Goal: Task Accomplishment & Management: Manage account settings

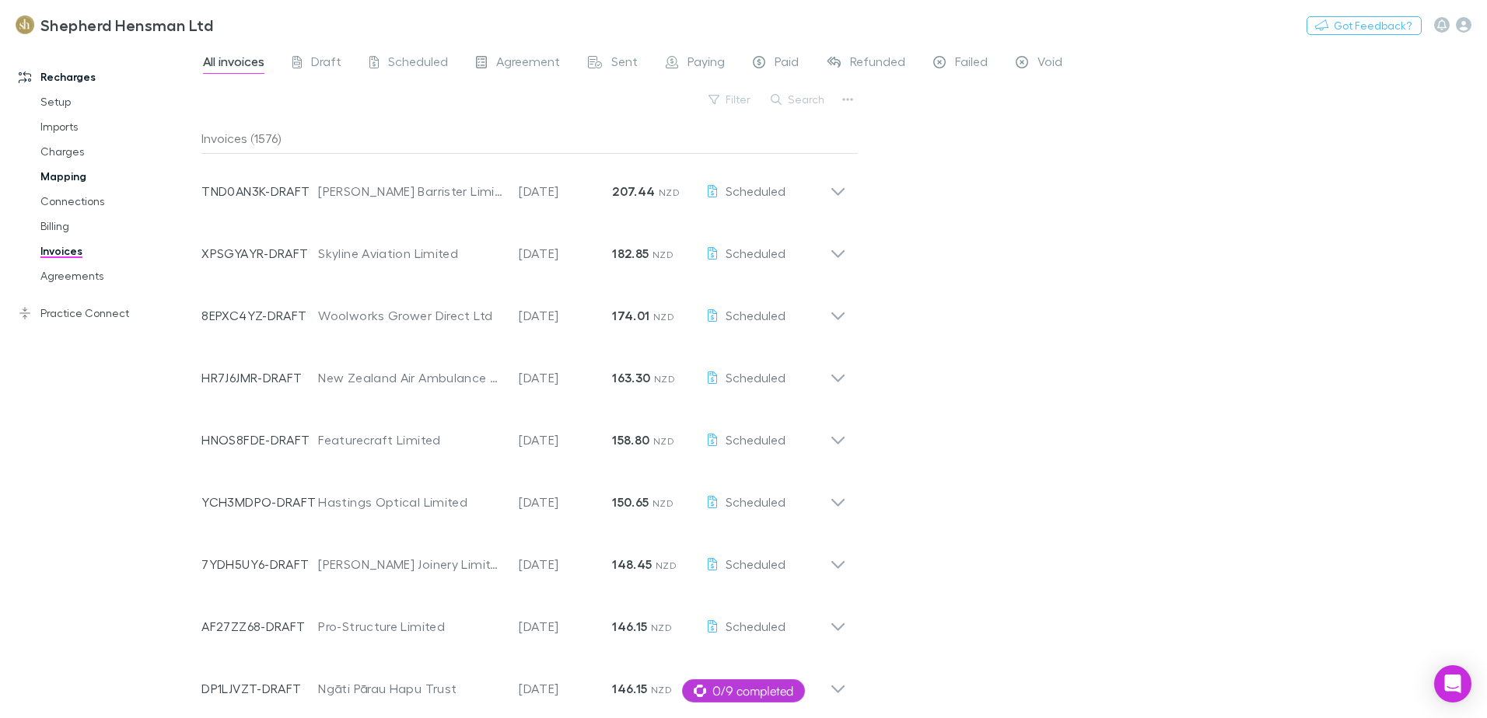
click at [37, 175] on link "Mapping" at bounding box center [117, 176] width 185 height 25
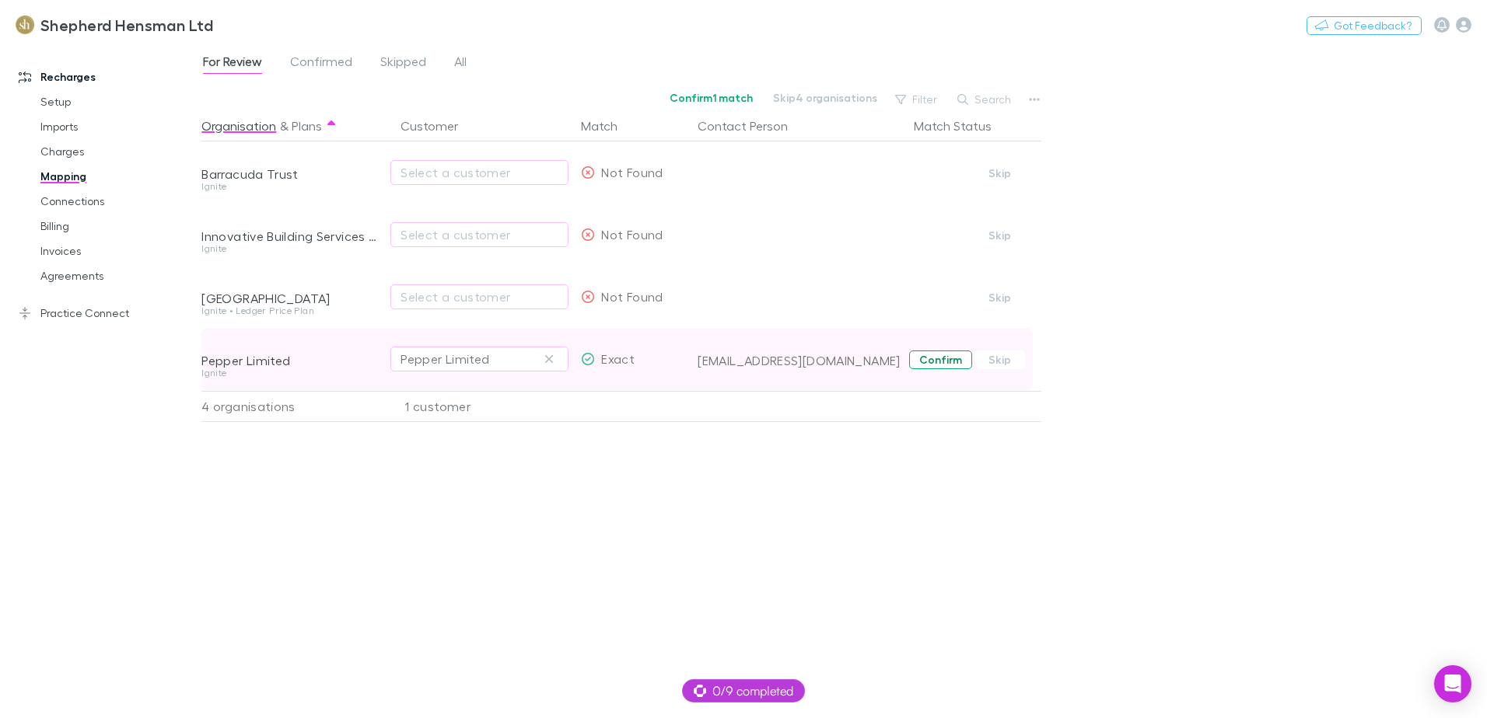
click at [945, 362] on button "Confirm" at bounding box center [940, 360] width 63 height 19
click at [51, 229] on link "Billing" at bounding box center [117, 226] width 185 height 25
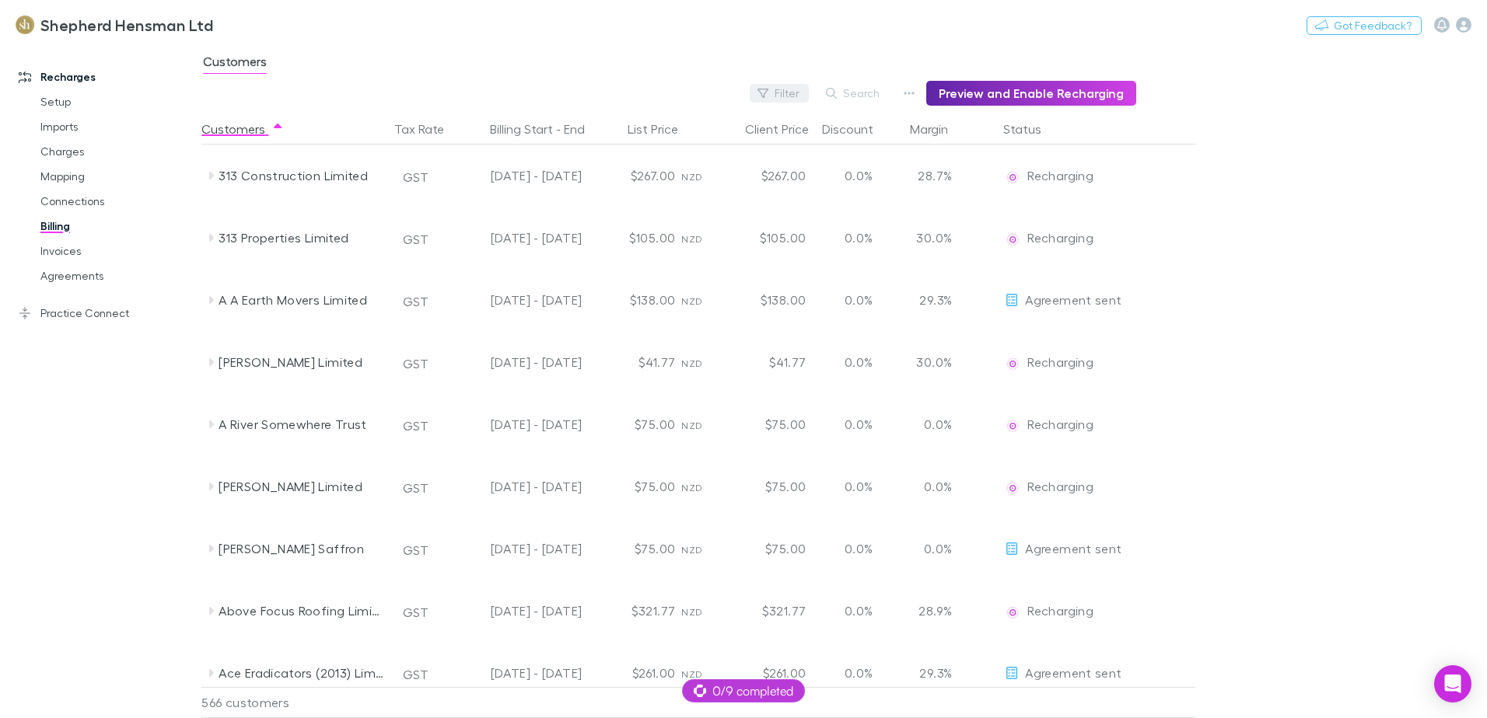
click at [791, 94] on button "Filter" at bounding box center [779, 93] width 59 height 19
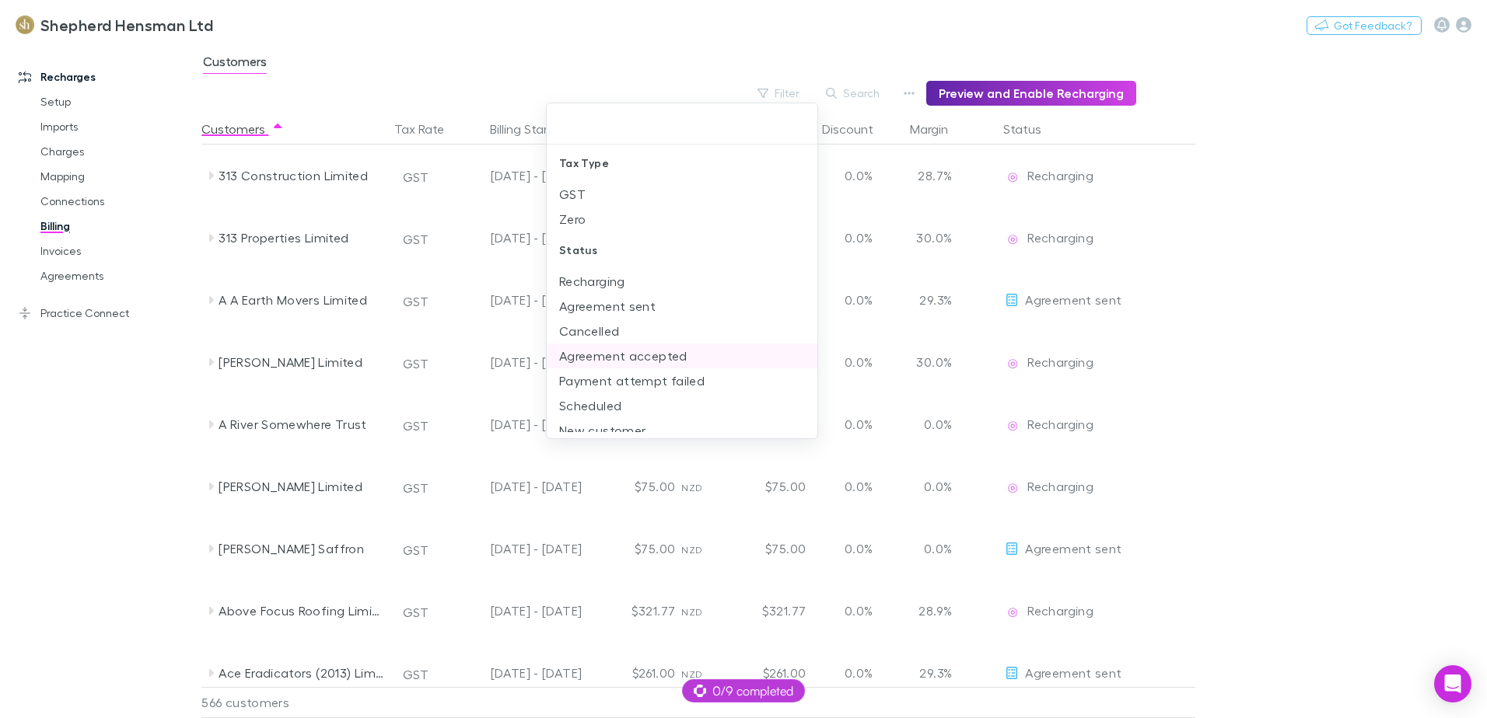
scroll to position [11, 0]
click at [608, 425] on li "New customer" at bounding box center [682, 419] width 271 height 25
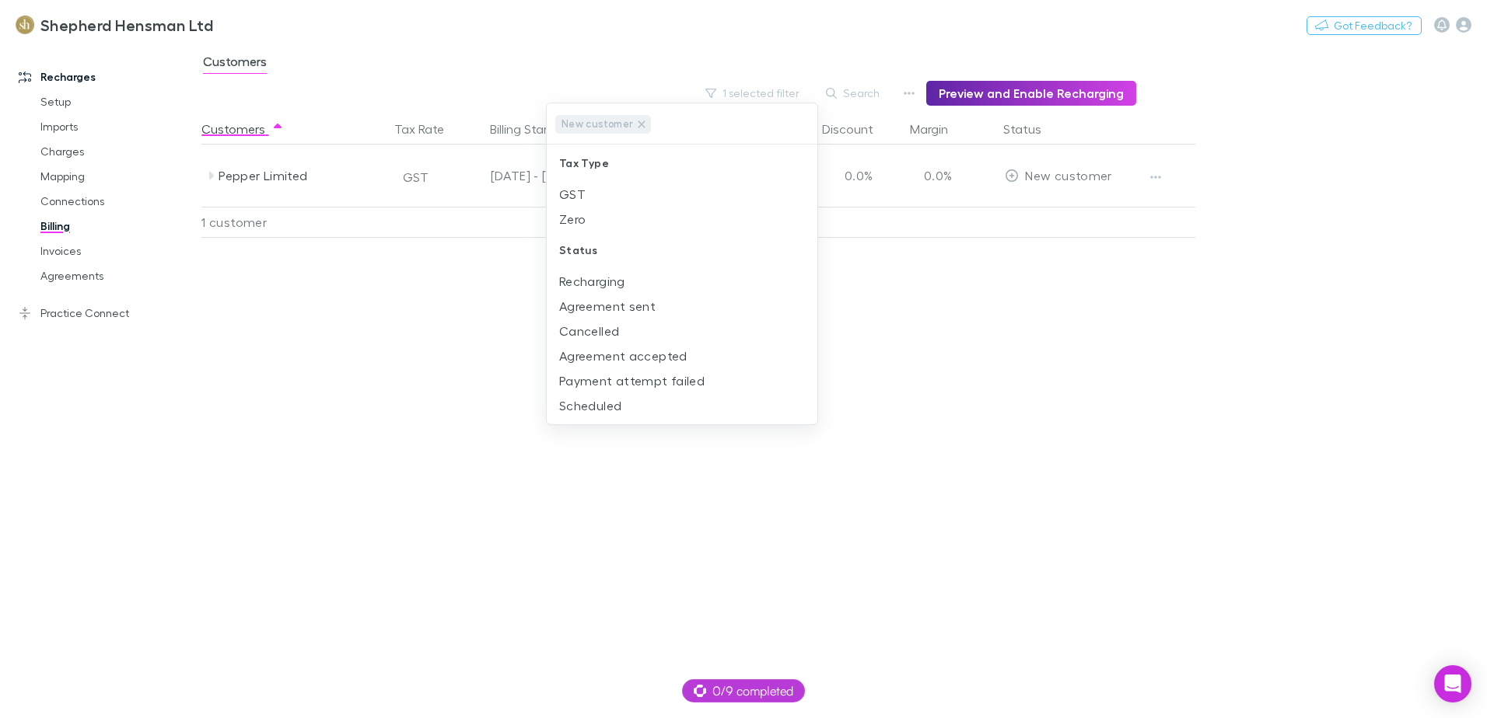
click at [1151, 179] on div at bounding box center [743, 359] width 1487 height 718
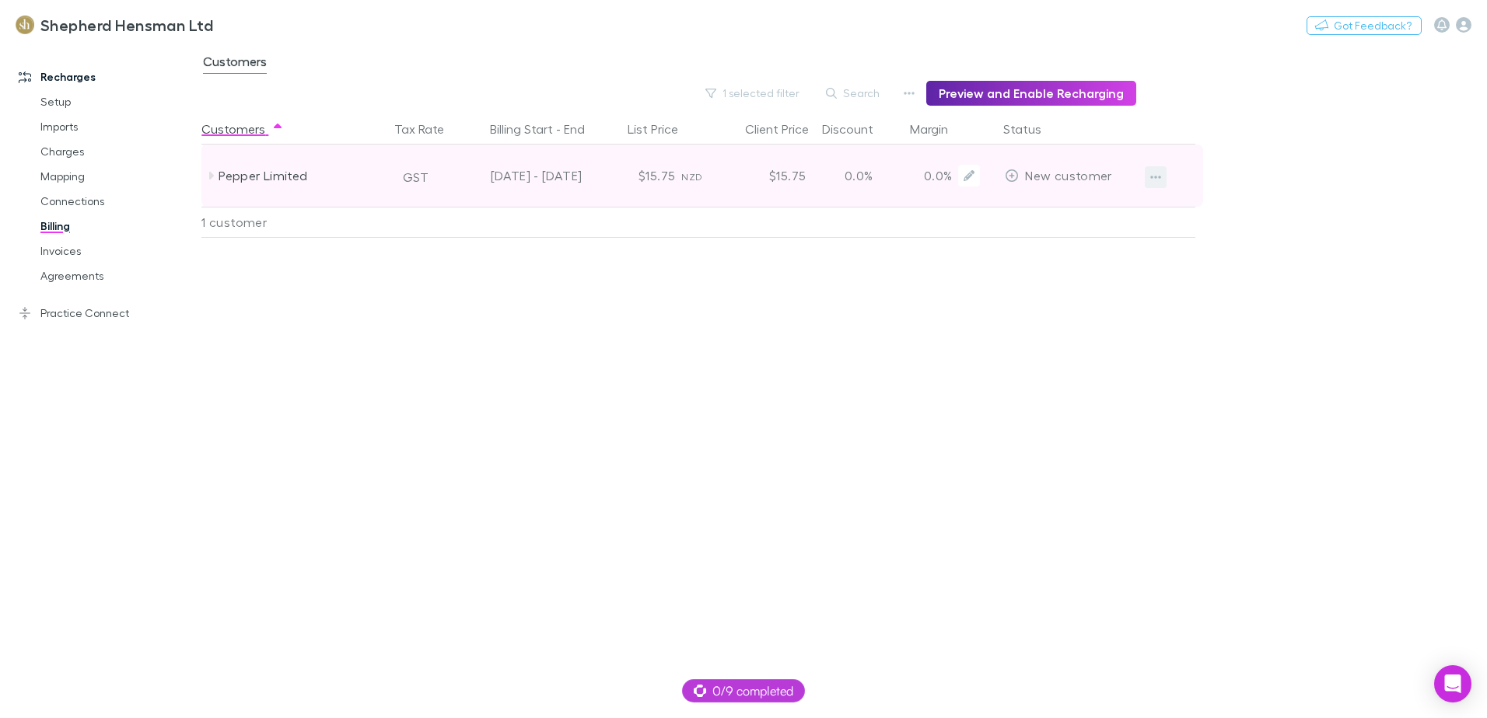
click at [1159, 175] on icon "button" at bounding box center [1155, 177] width 11 height 12
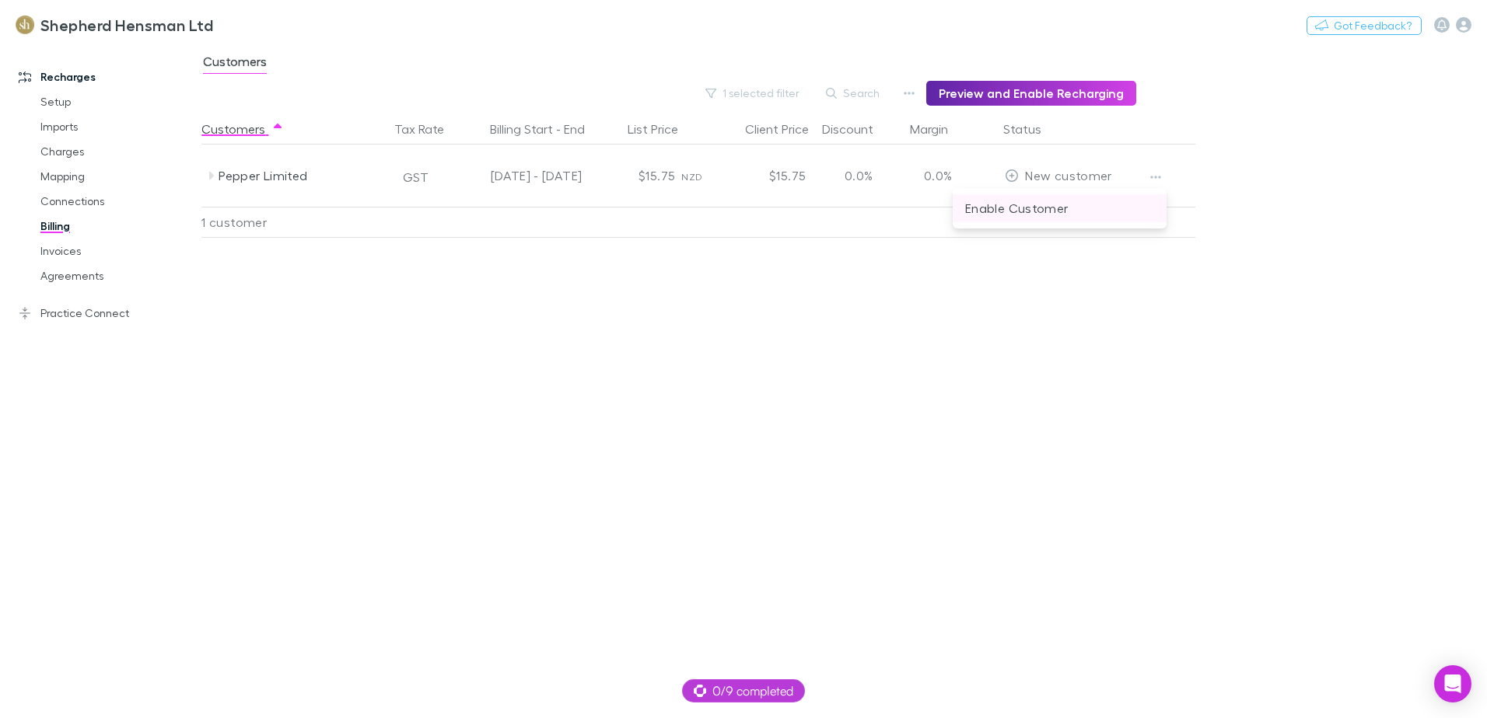
click at [1052, 204] on p "Enable Customer" at bounding box center [1059, 208] width 189 height 19
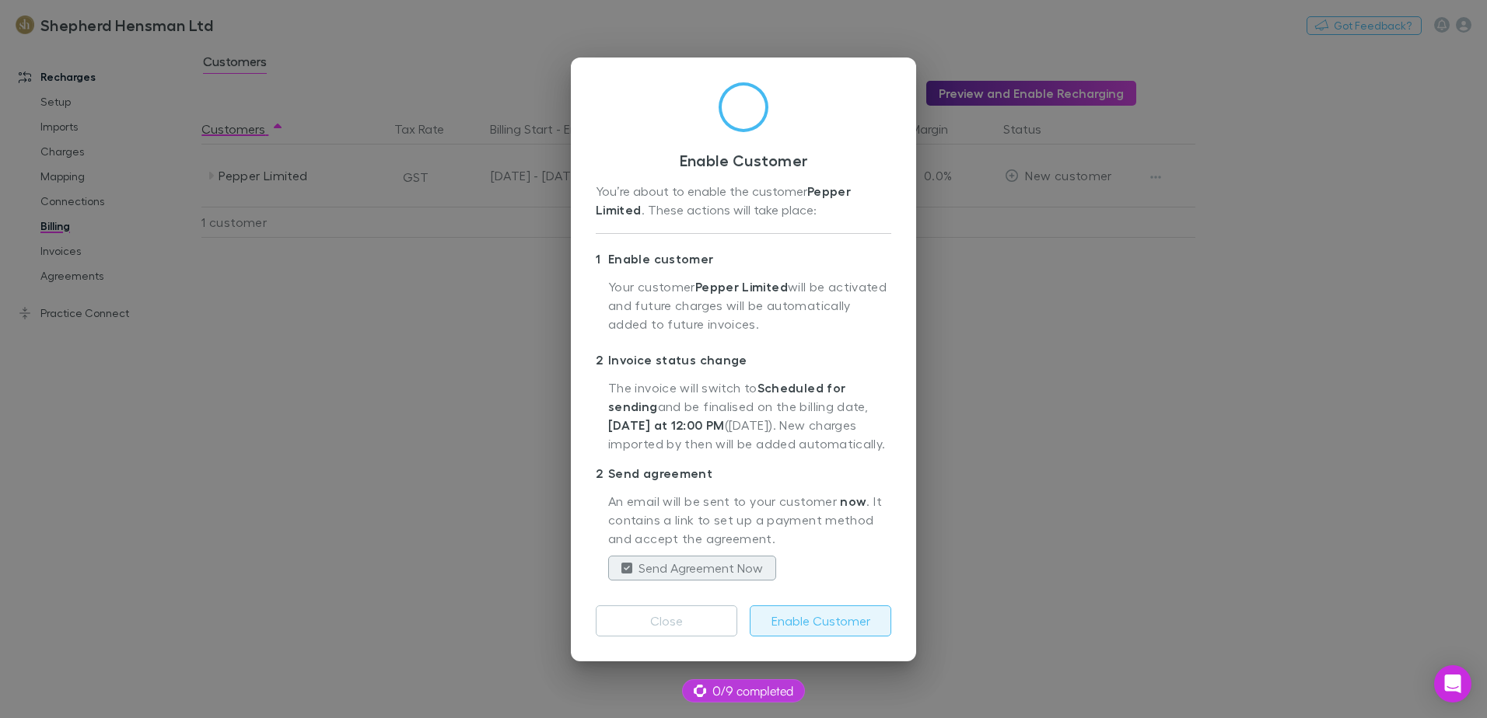
click at [807, 612] on button "Enable Customer" at bounding box center [821, 621] width 142 height 31
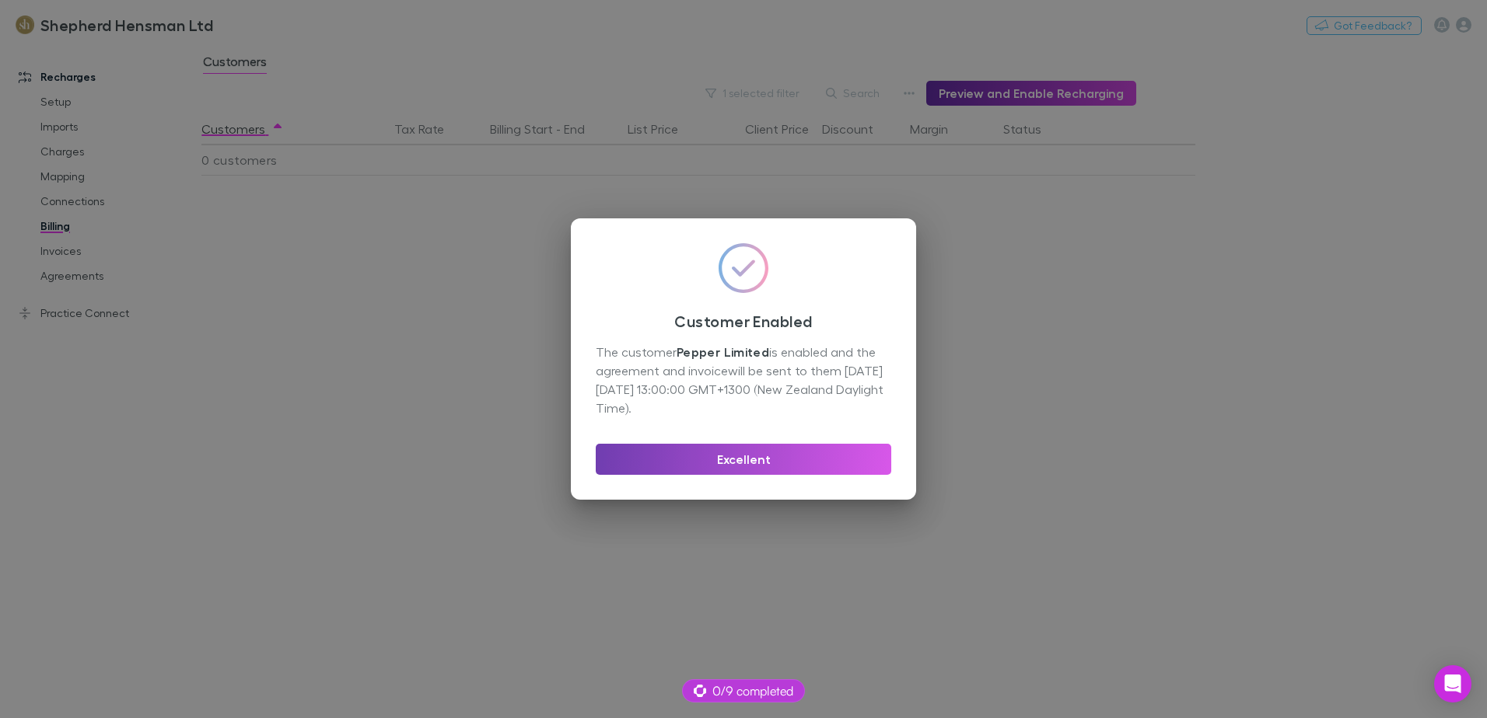
click at [733, 462] on button "Excellent" at bounding box center [743, 459] width 295 height 31
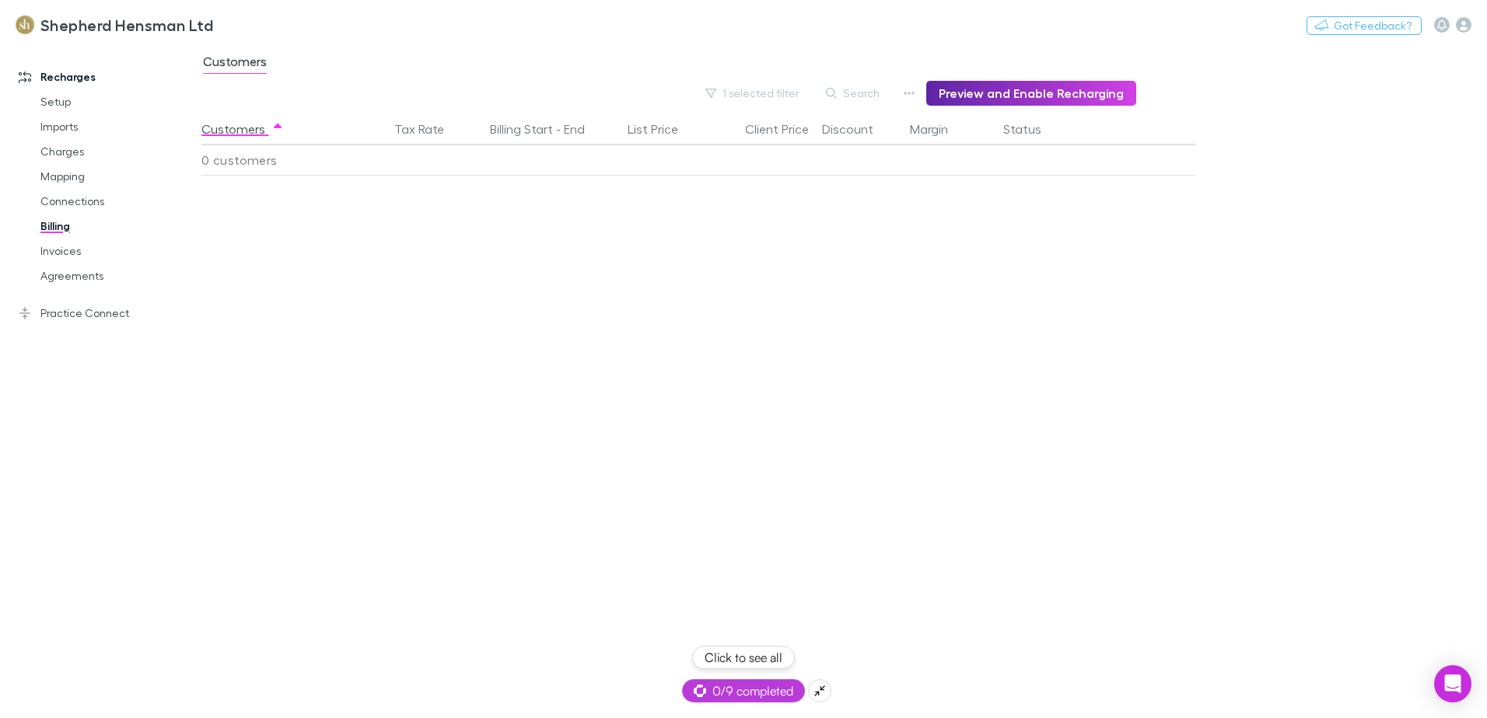
click at [765, 694] on span "0/9 completed" at bounding box center [744, 691] width 100 height 19
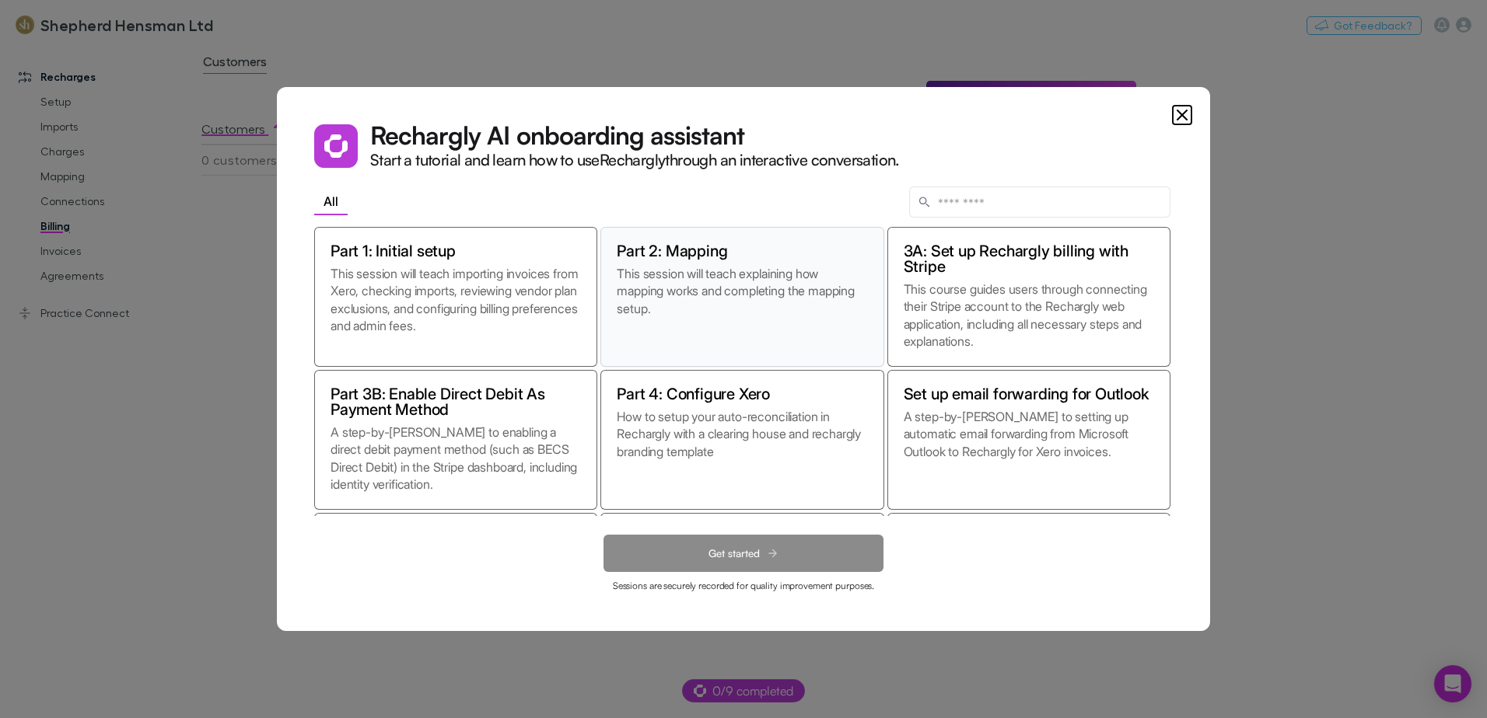
click at [676, 250] on h2 "Part 2: Mapping" at bounding box center [672, 251] width 110 height 16
click at [744, 550] on span "Get started" at bounding box center [733, 553] width 51 height 13
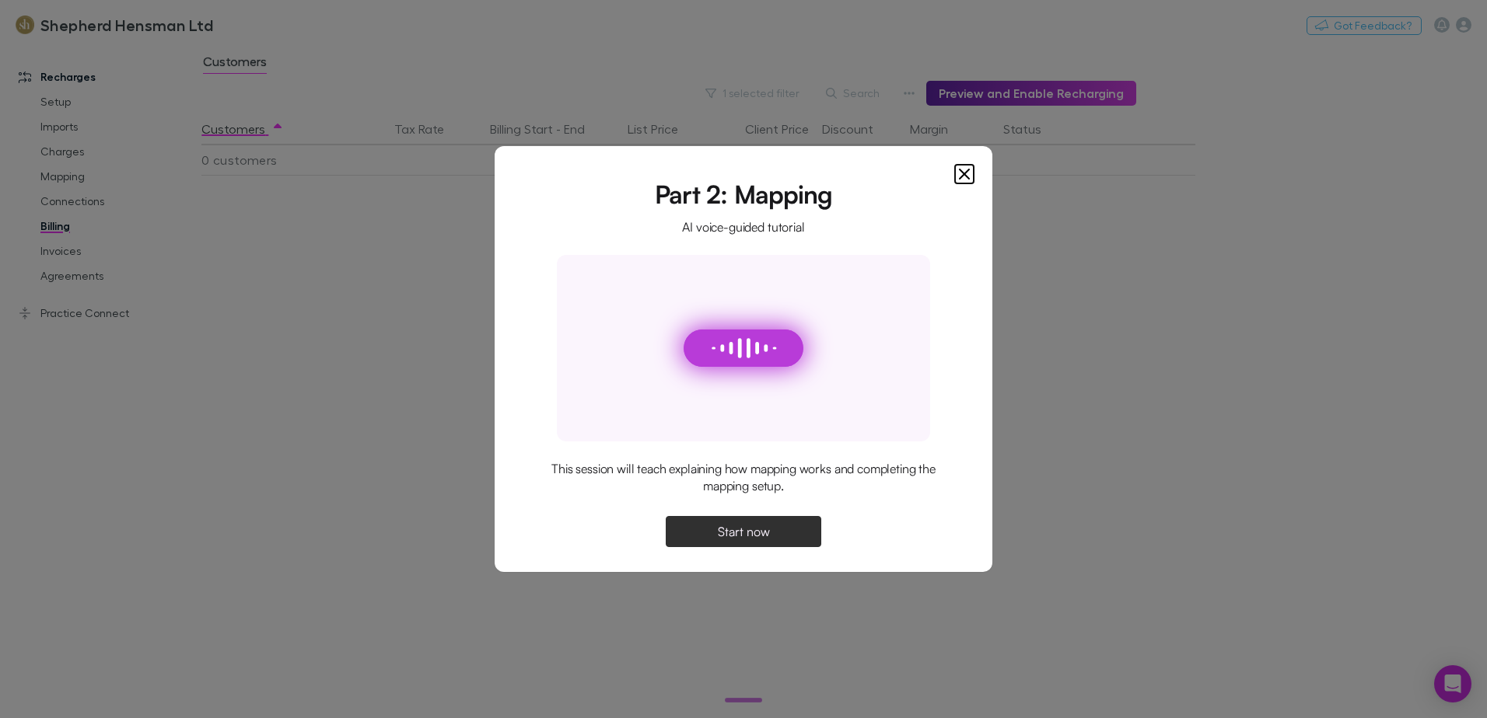
click at [965, 173] on icon "Close" at bounding box center [963, 173] width 9 height 9
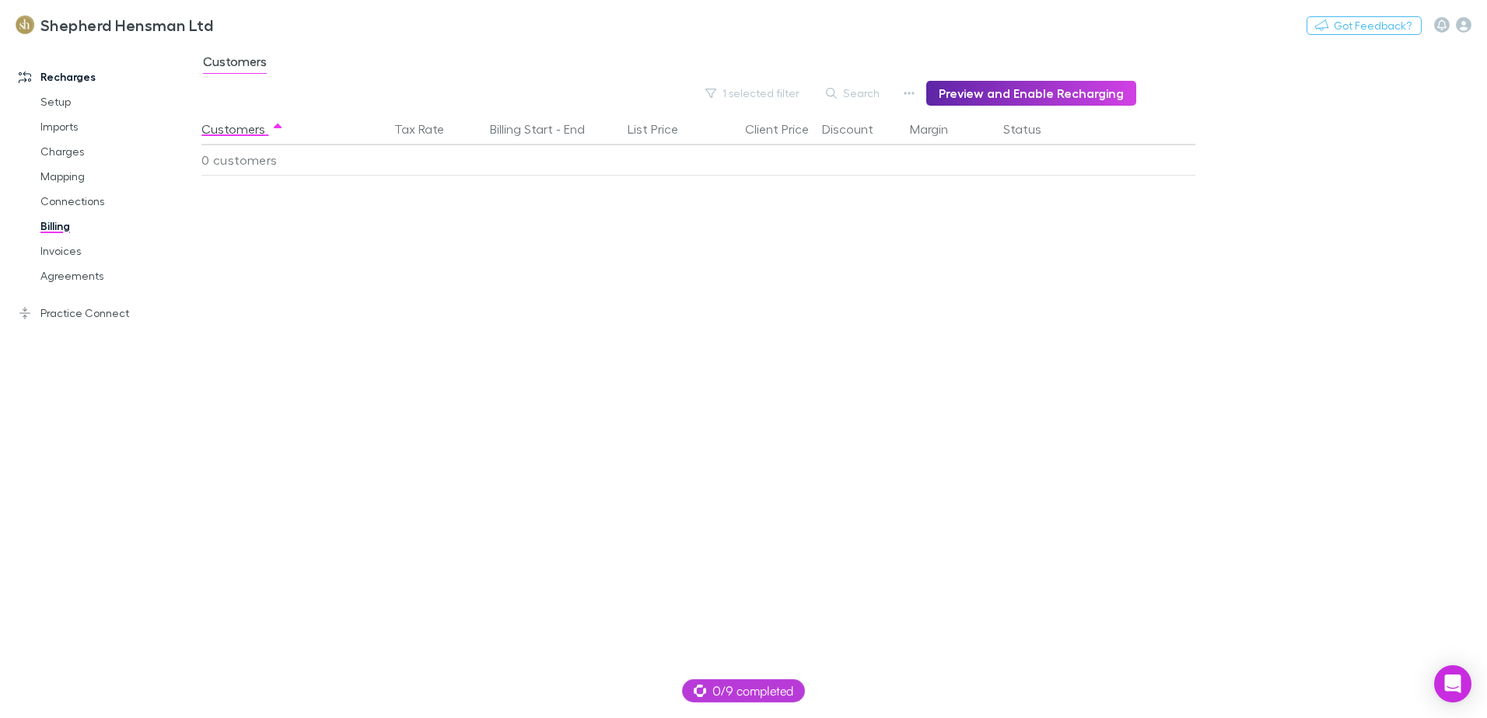
drag, startPoint x: 68, startPoint y: 274, endPoint x: 187, endPoint y: 82, distance: 225.9
click at [68, 274] on link "Agreements" at bounding box center [117, 276] width 185 height 25
